Goal: Check status: Check status

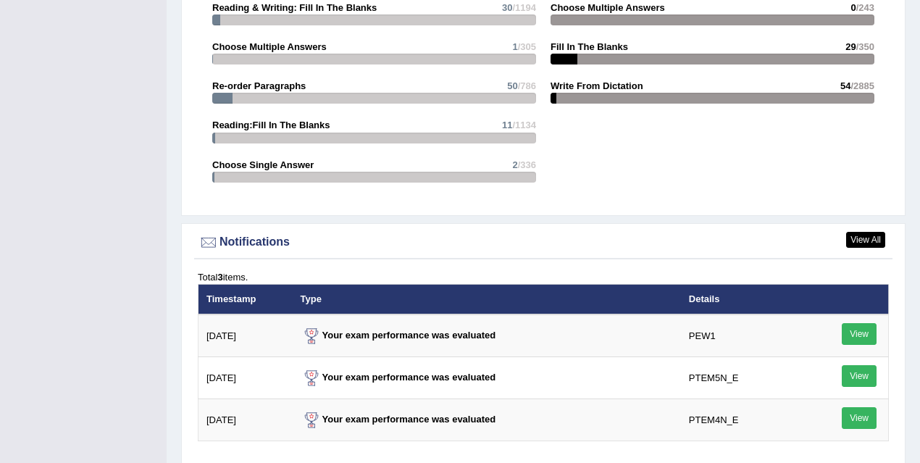
scroll to position [1809, 0]
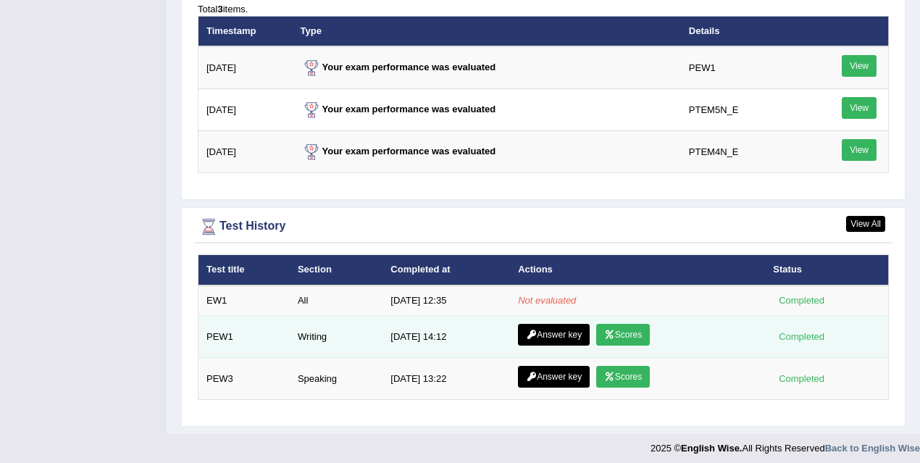
click at [622, 335] on link "Scores" at bounding box center [623, 335] width 54 height 22
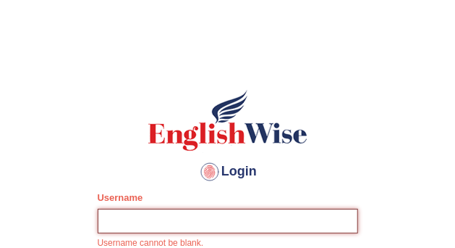
type input "mona_s"
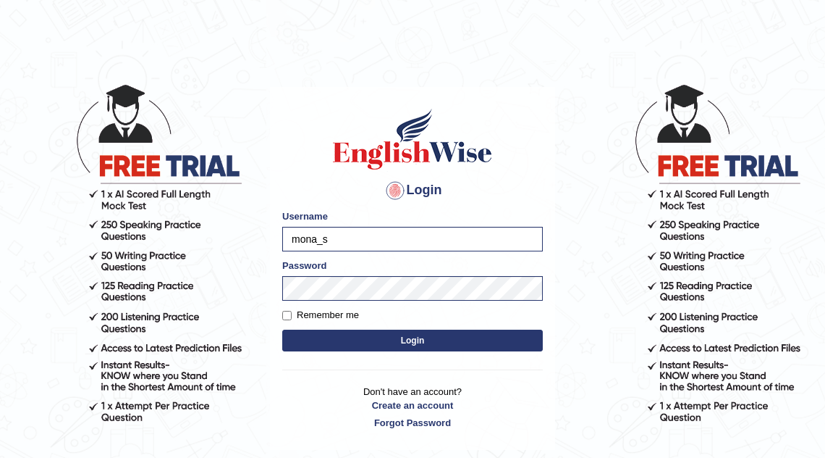
click at [307, 247] on button "Login" at bounding box center [412, 340] width 261 height 22
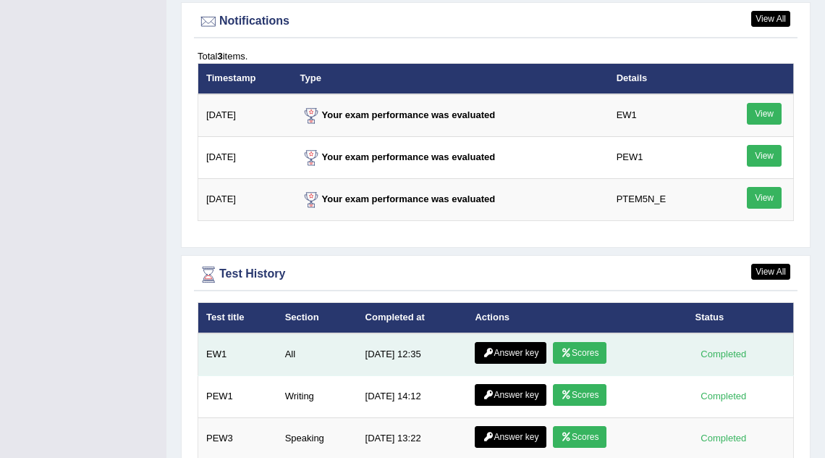
scroll to position [1961, 0]
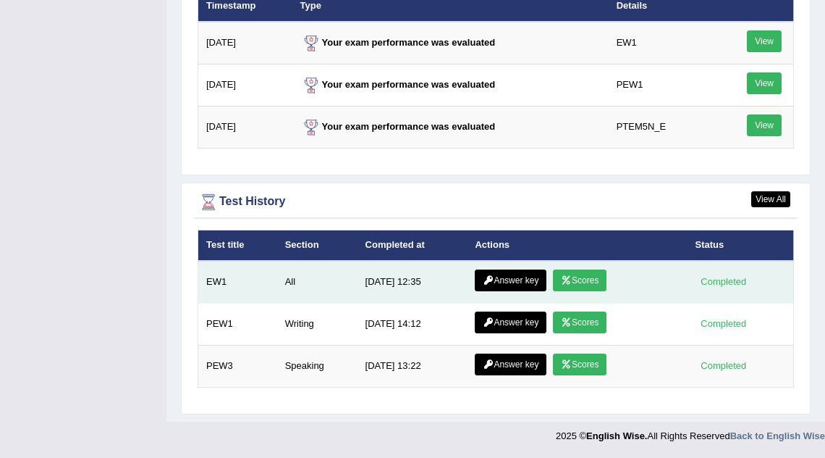
click at [584, 279] on link "Scores" at bounding box center [580, 280] width 54 height 22
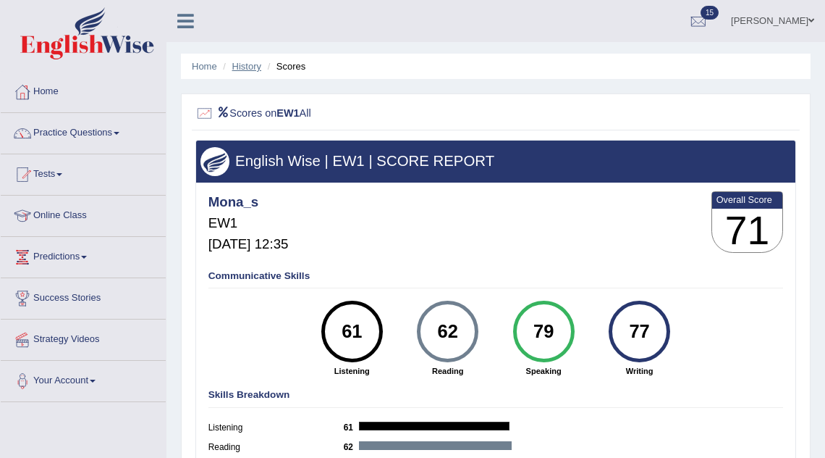
click at [253, 68] on link "History" at bounding box center [246, 66] width 29 height 11
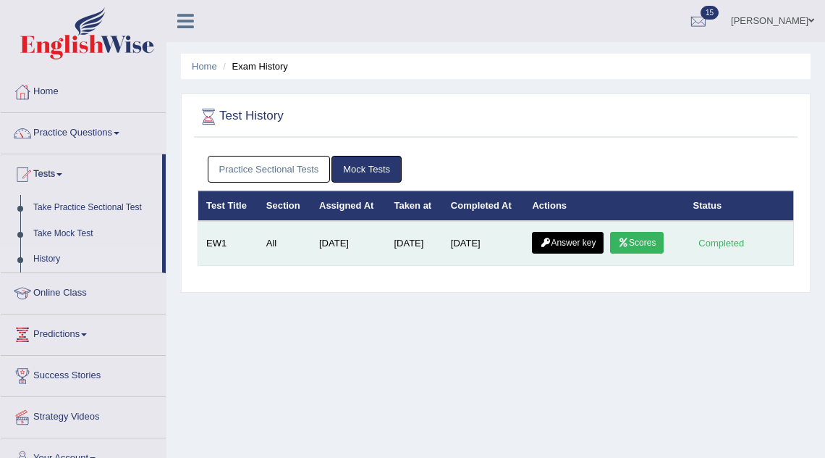
click at [561, 243] on link "Answer key" at bounding box center [568, 243] width 72 height 22
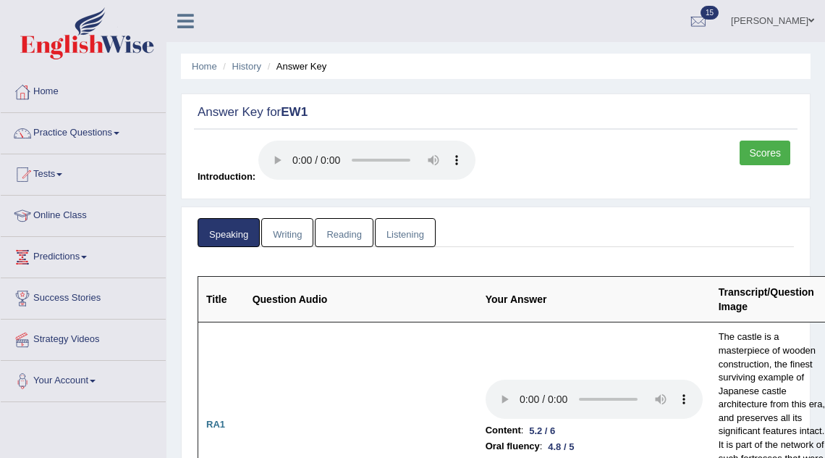
click at [298, 223] on link "Writing" at bounding box center [287, 233] width 52 height 30
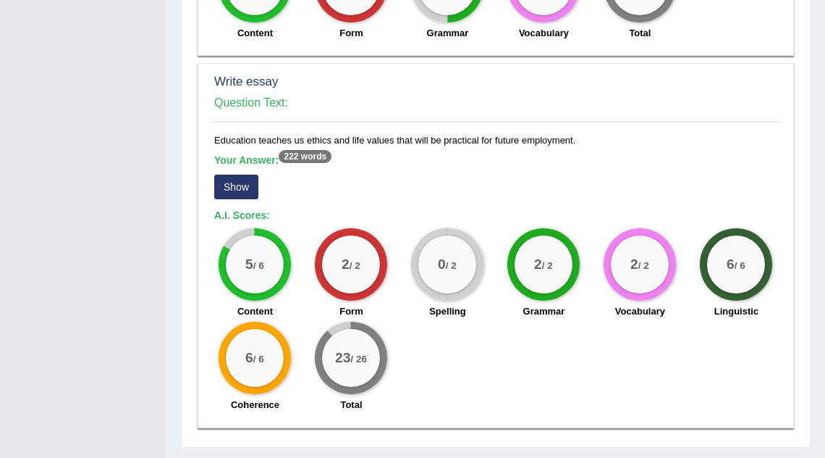
scroll to position [1296, 0]
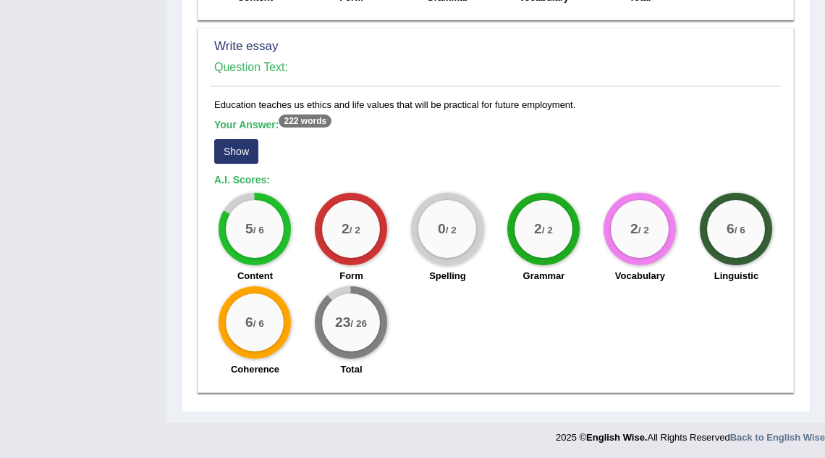
click at [253, 149] on button "Show" at bounding box center [236, 151] width 44 height 25
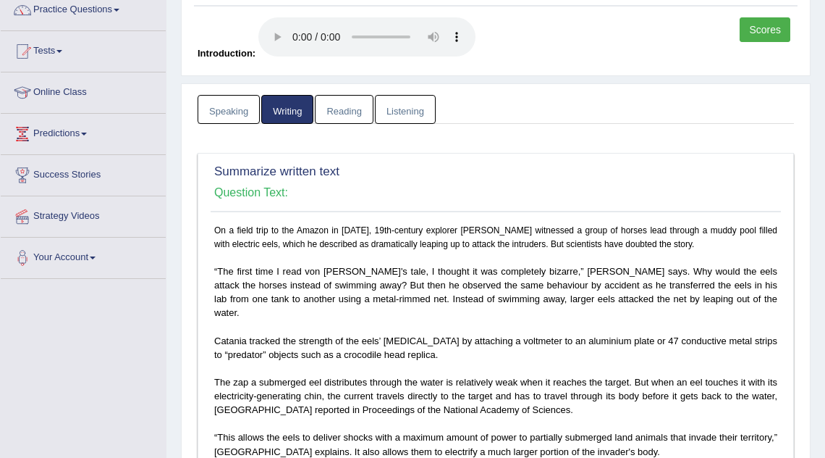
scroll to position [0, 0]
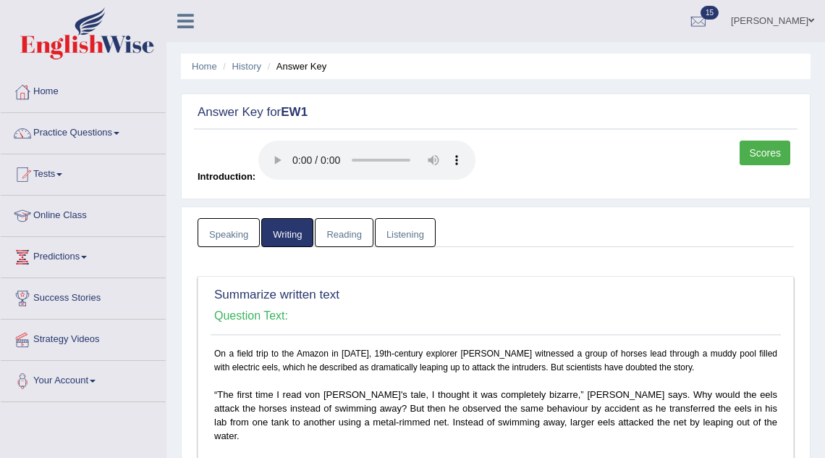
click at [348, 227] on link "Reading" at bounding box center [344, 233] width 58 height 30
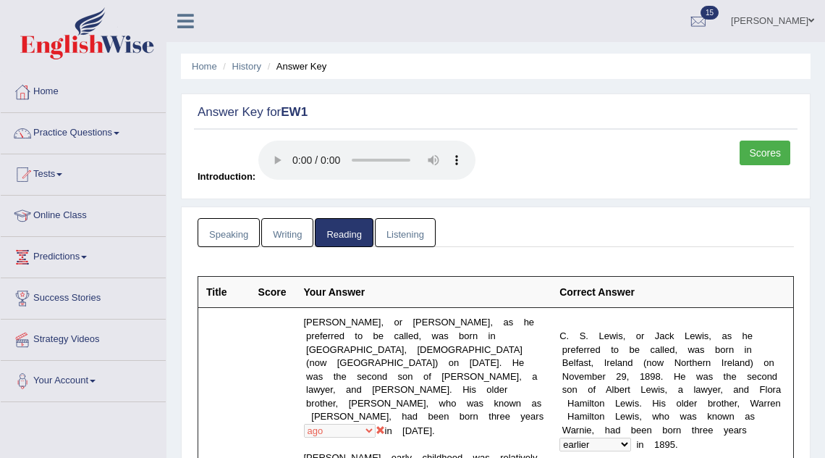
click at [399, 237] on link "Listening" at bounding box center [405, 233] width 61 height 30
